Goal: Find specific page/section: Find specific page/section

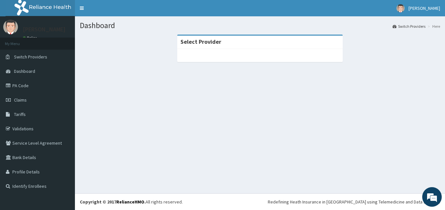
click at [256, 51] on div at bounding box center [260, 55] width 166 height 13
click at [141, 81] on section "Select Provider" at bounding box center [260, 70] width 370 height 81
click at [35, 131] on link "Validations" at bounding box center [37, 128] width 75 height 14
click at [154, 77] on section "Select Provider" at bounding box center [260, 70] width 370 height 81
click at [28, 132] on link "Validations" at bounding box center [37, 128] width 75 height 14
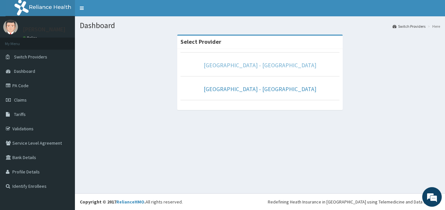
click at [277, 66] on link "Prince and Princess Hospital - Apapa" at bounding box center [260, 64] width 113 height 7
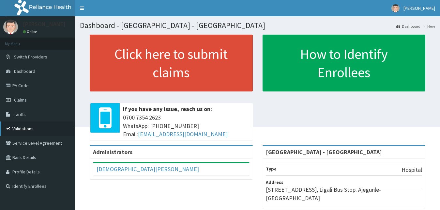
click at [26, 131] on link "Validations" at bounding box center [37, 128] width 75 height 14
